Goal: Task Accomplishment & Management: Manage account settings

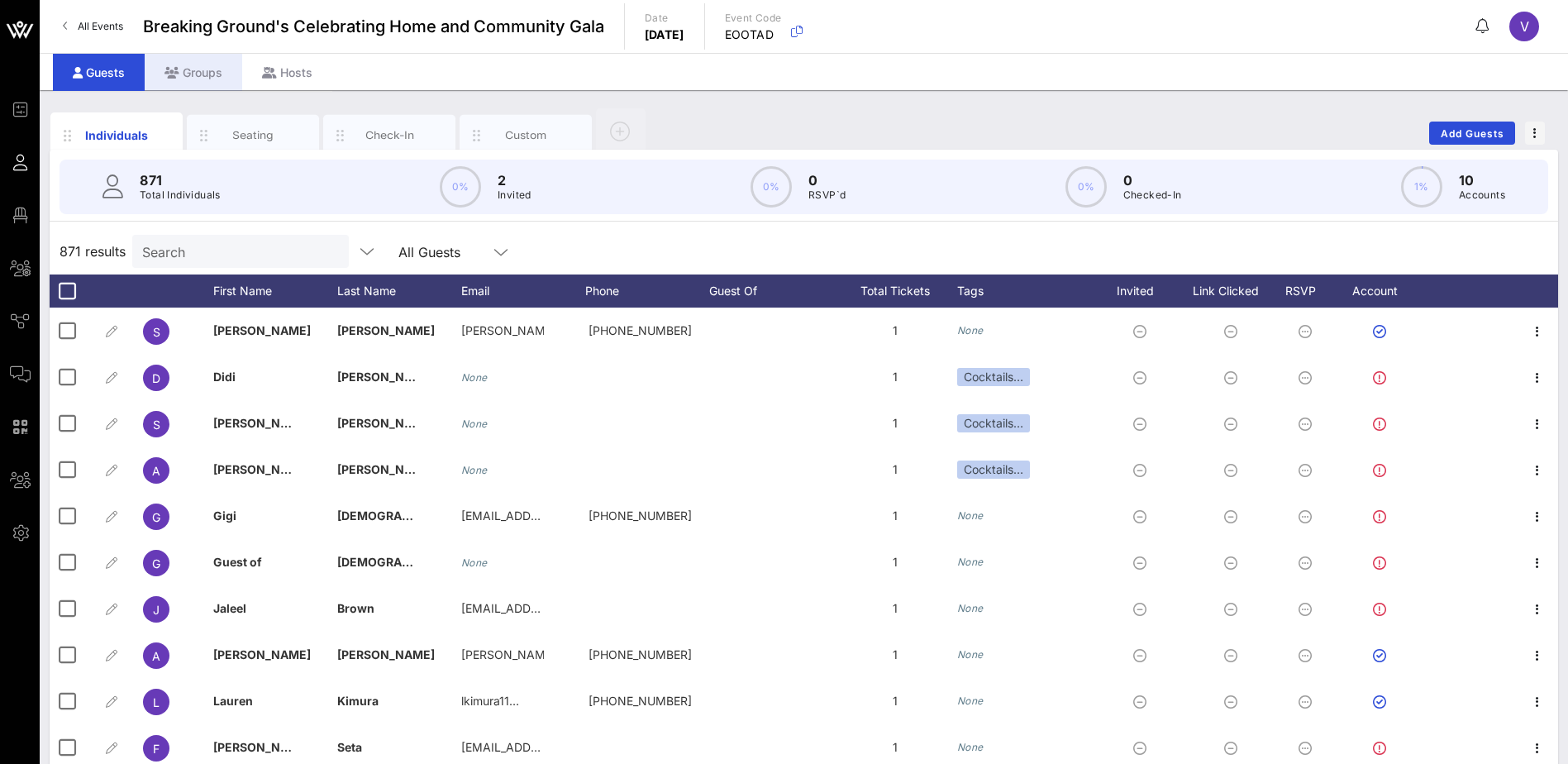
click at [211, 73] on div "Groups" at bounding box center [193, 72] width 98 height 37
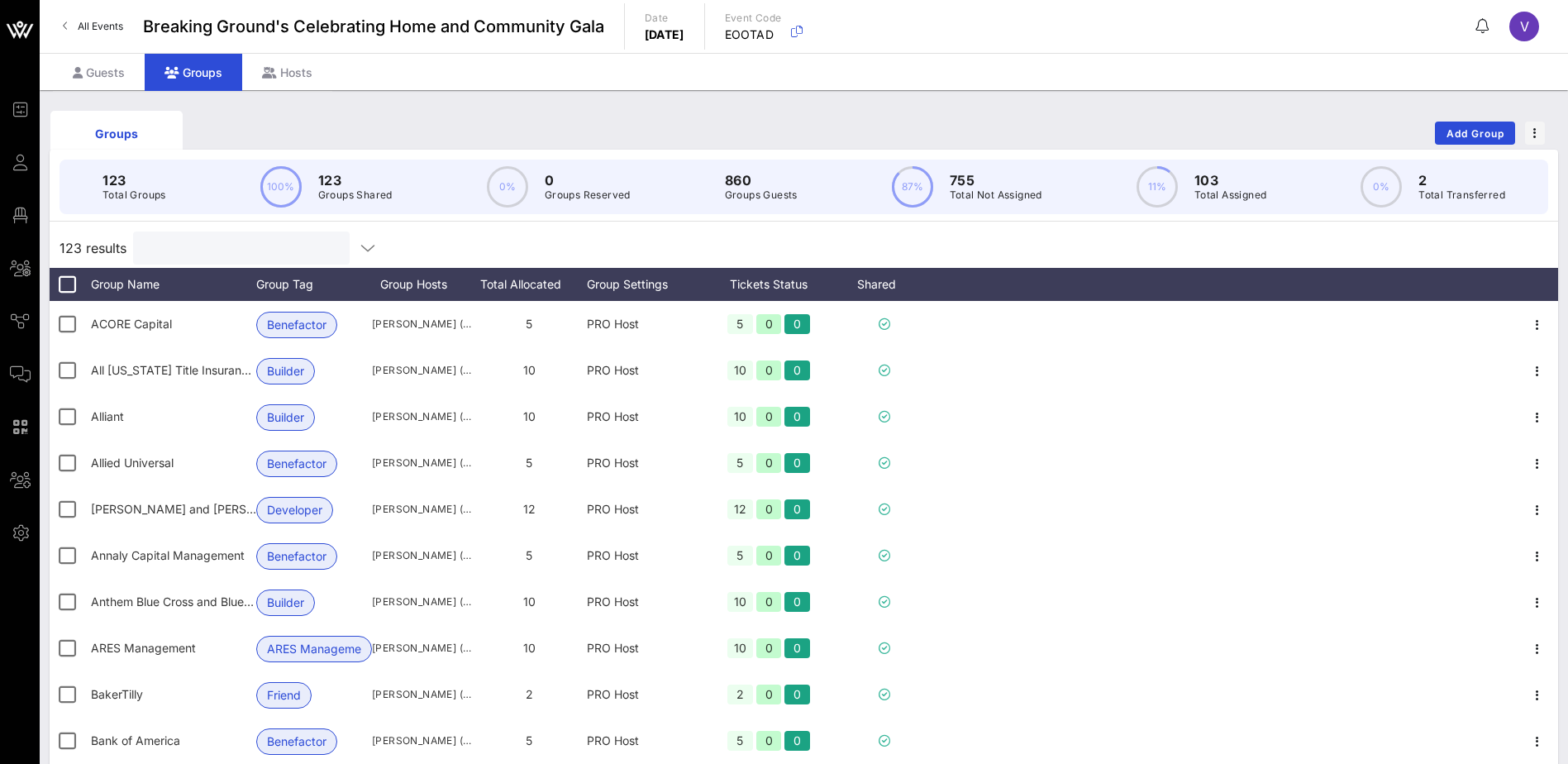
drag, startPoint x: 205, startPoint y: 240, endPoint x: 550, endPoint y: 207, distance: 346.6
click at [205, 240] on input "text" at bounding box center [240, 248] width 193 height 22
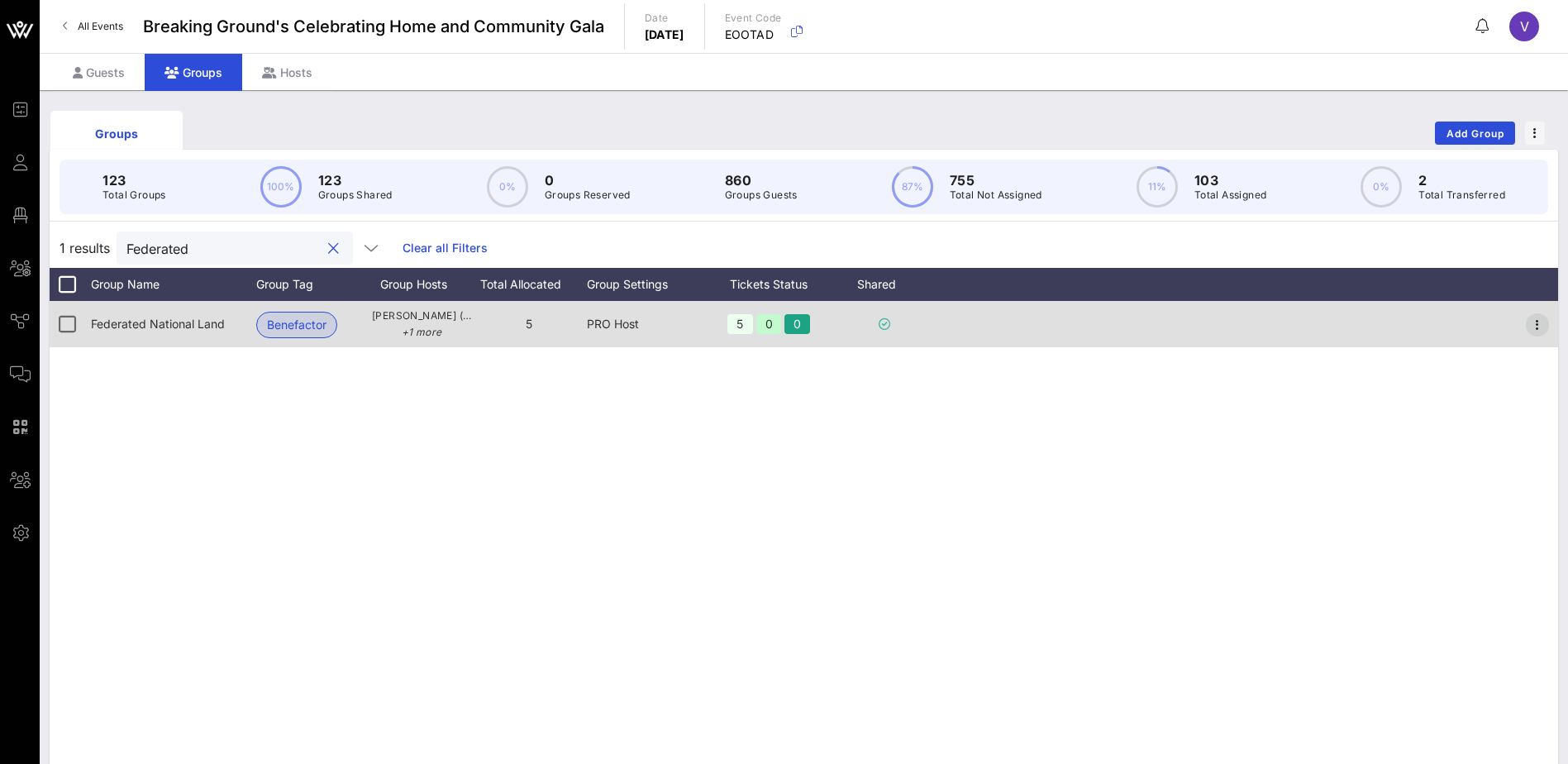
type input "Federated"
click at [1544, 328] on icon "button" at bounding box center [1537, 325] width 20 height 20
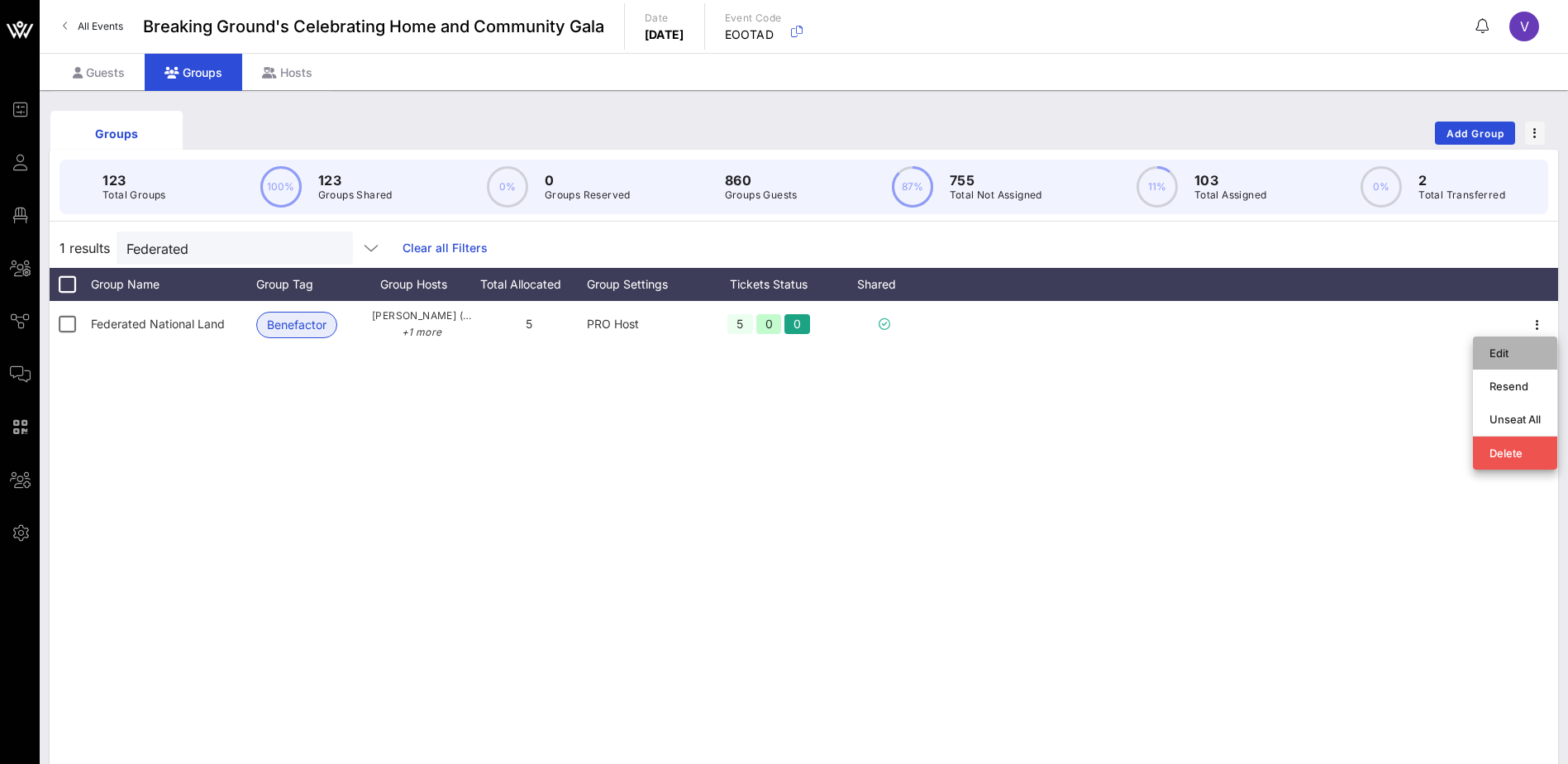
click at [1529, 348] on div "Edit" at bounding box center [1515, 353] width 51 height 13
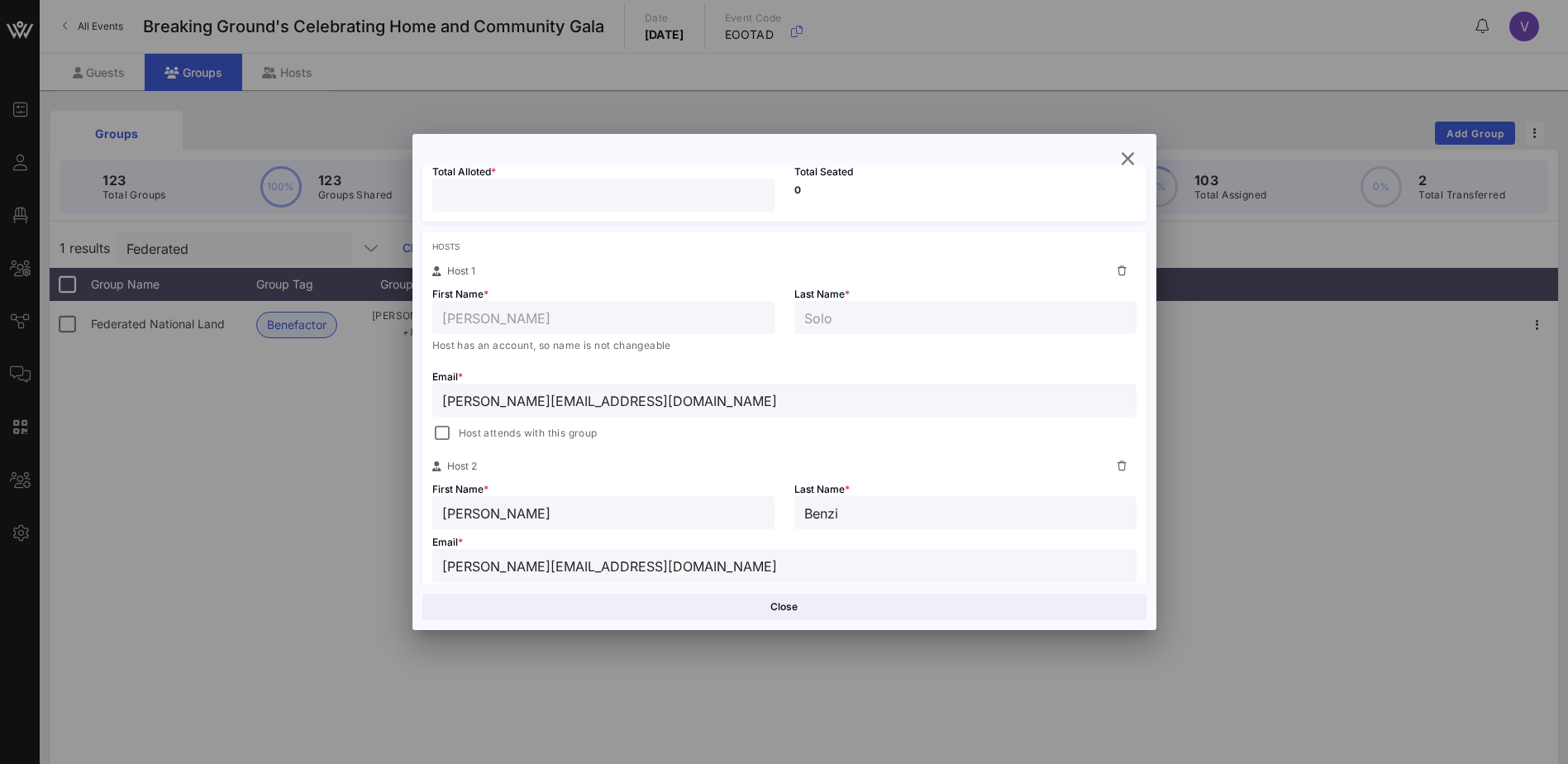
scroll to position [240, 0]
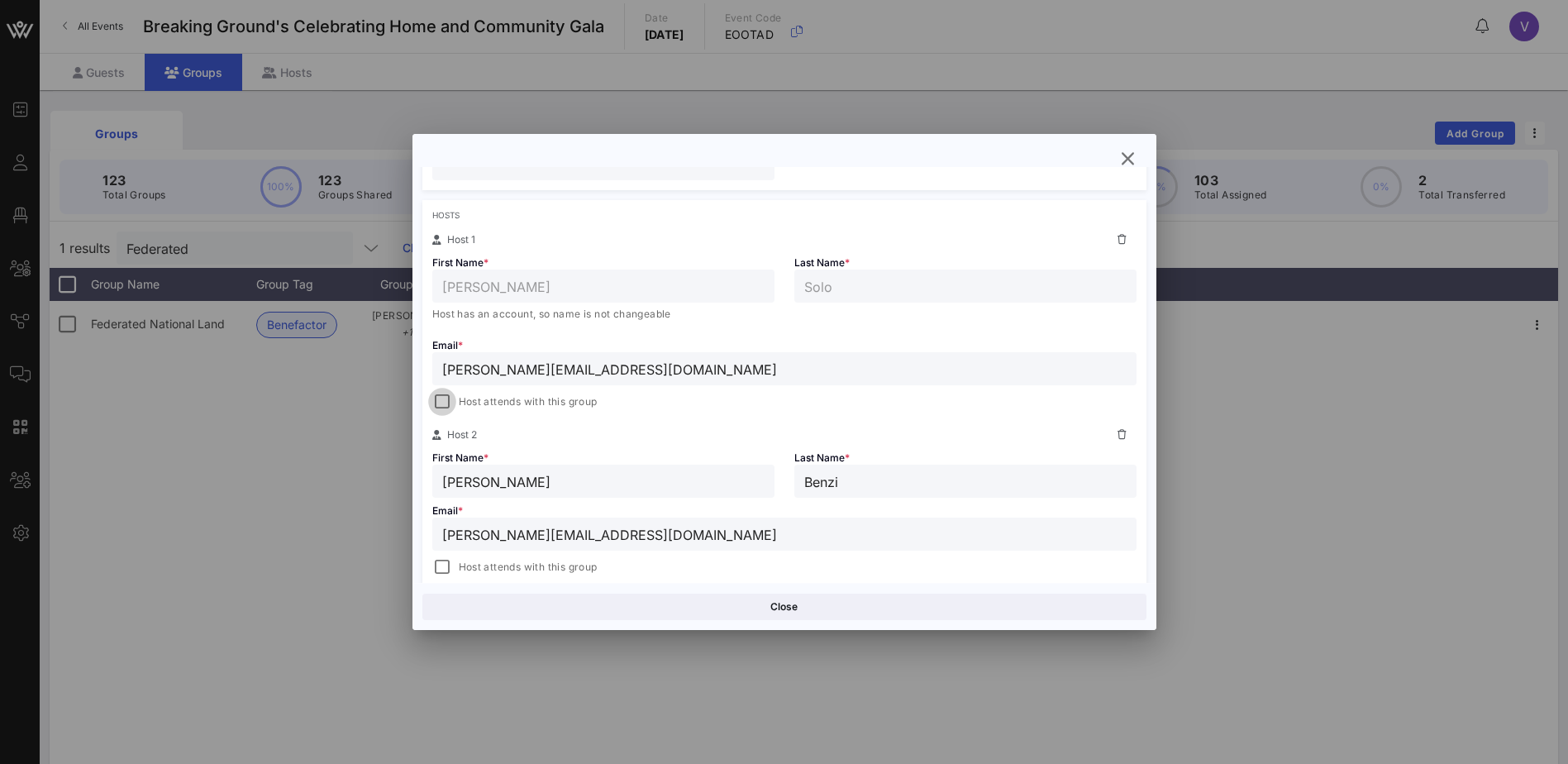
click at [446, 398] on div at bounding box center [442, 401] width 23 height 23
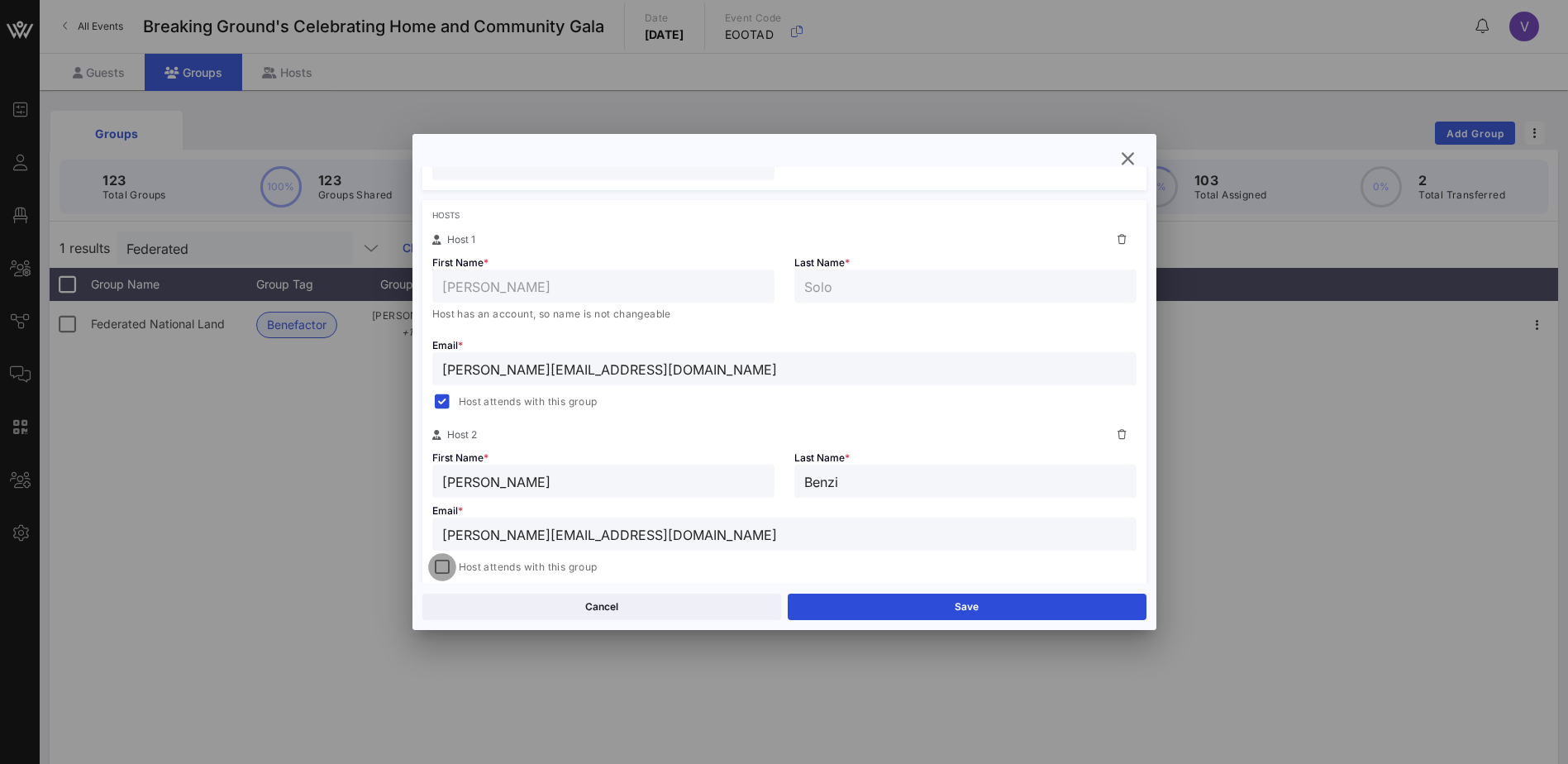
click at [441, 569] on div at bounding box center [442, 567] width 23 height 23
click at [989, 603] on button "Save" at bounding box center [967, 607] width 359 height 27
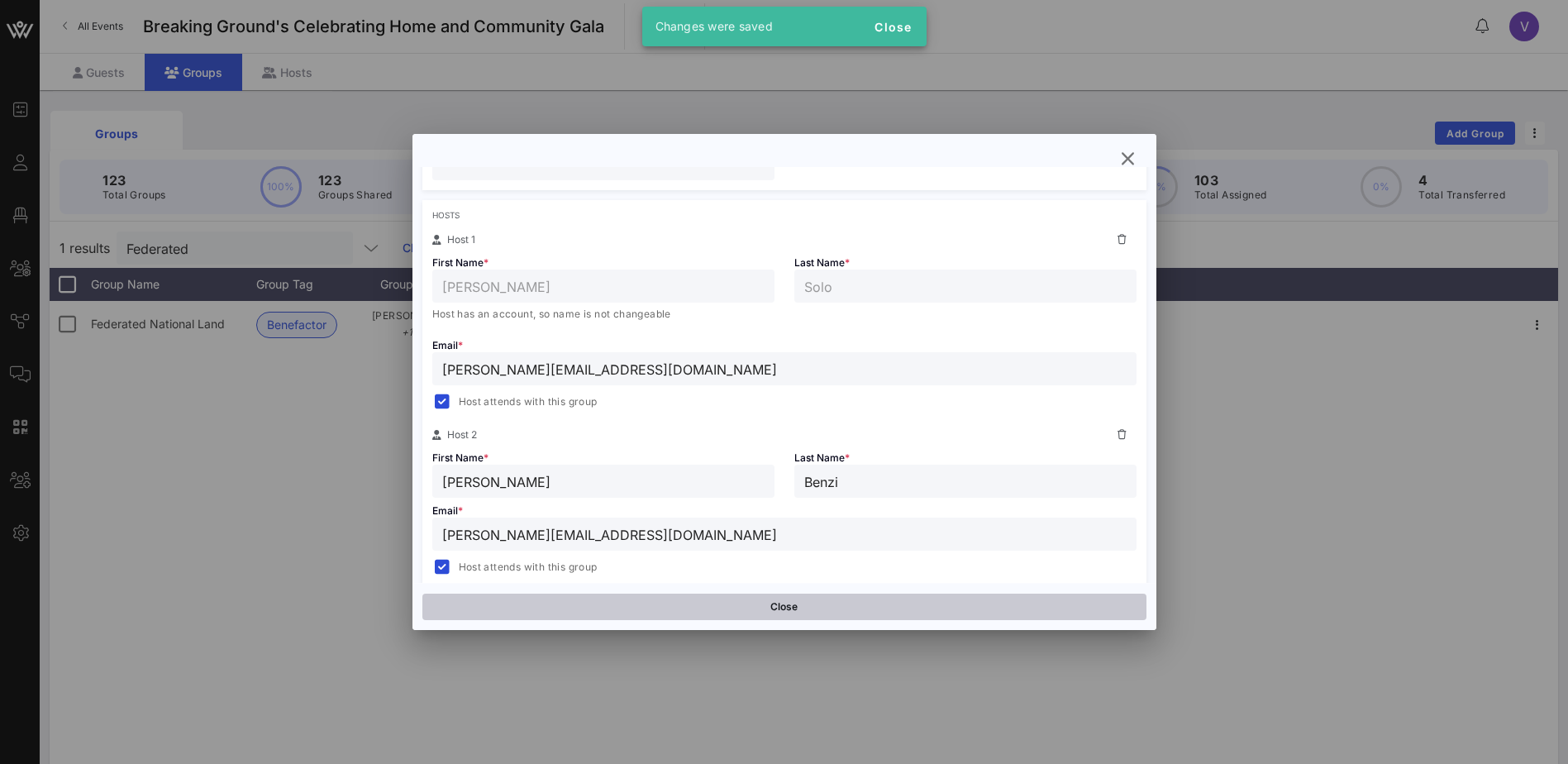
click at [796, 611] on button "Close" at bounding box center [784, 607] width 724 height 27
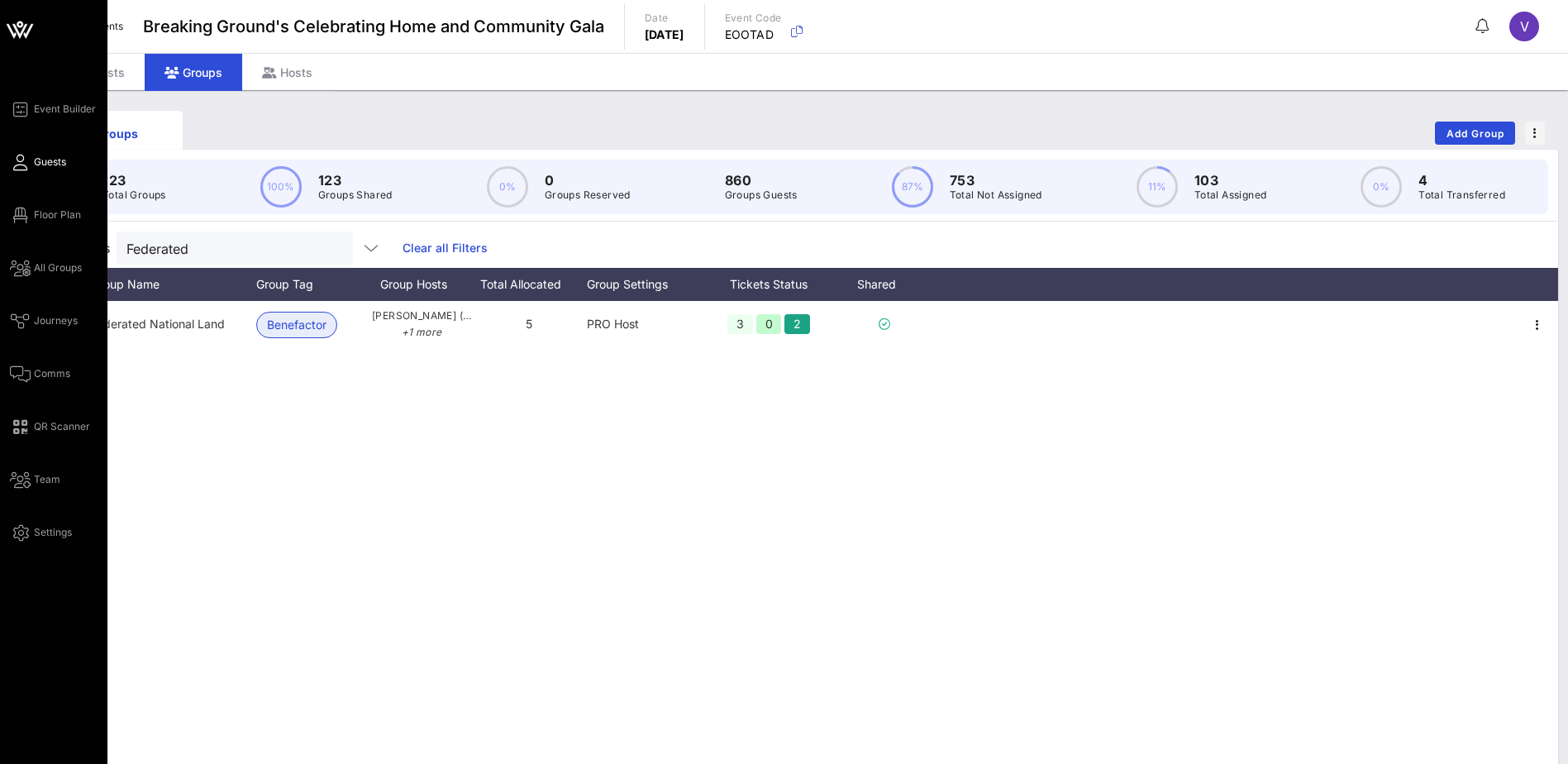
click at [26, 161] on icon at bounding box center [20, 162] width 21 height 3
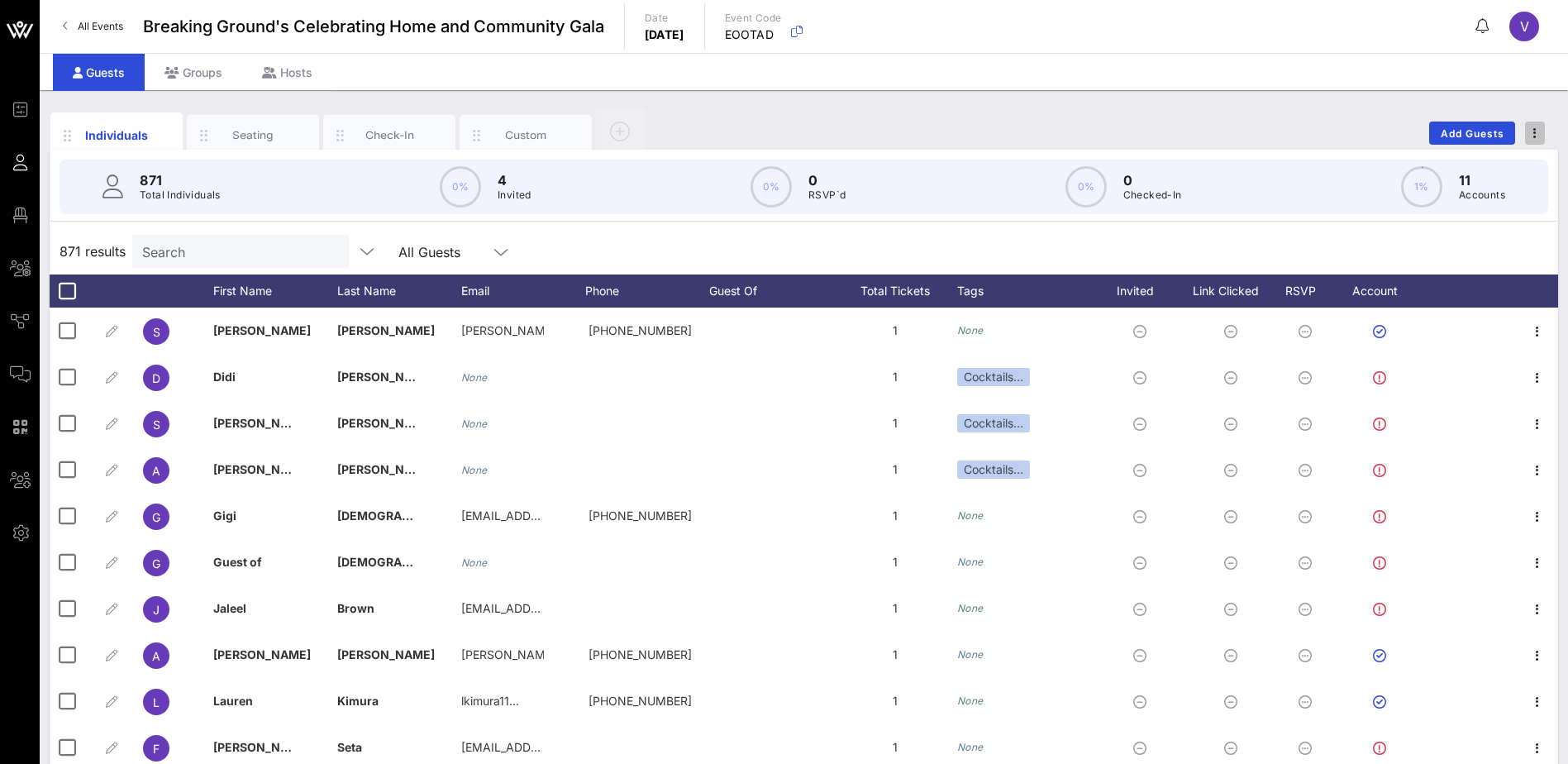
click at [1533, 133] on span "button" at bounding box center [1535, 133] width 20 height 11
click at [1510, 164] on div "Export To CSV" at bounding box center [1505, 161] width 80 height 13
